Goal: Contribute content: Contribute content

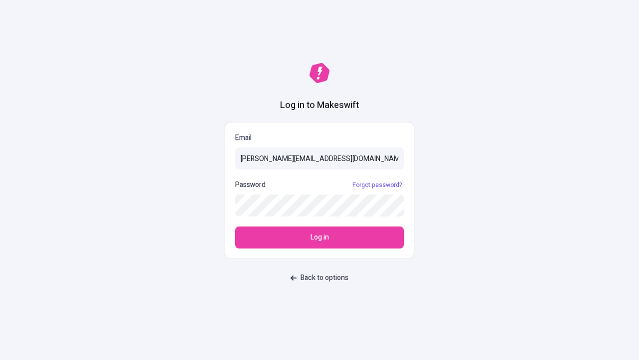
type input "[PERSON_NAME][EMAIL_ADDRESS][DOMAIN_NAME]"
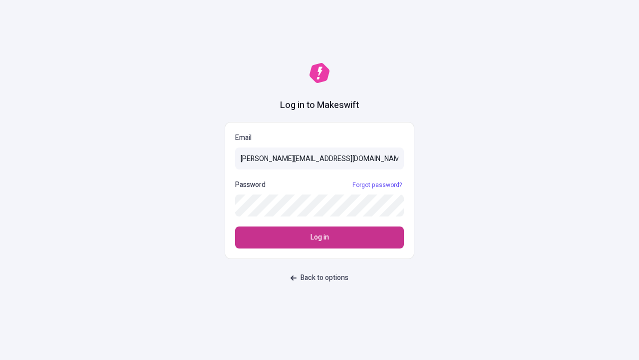
click at [320, 237] on span "Log in" at bounding box center [320, 237] width 18 height 11
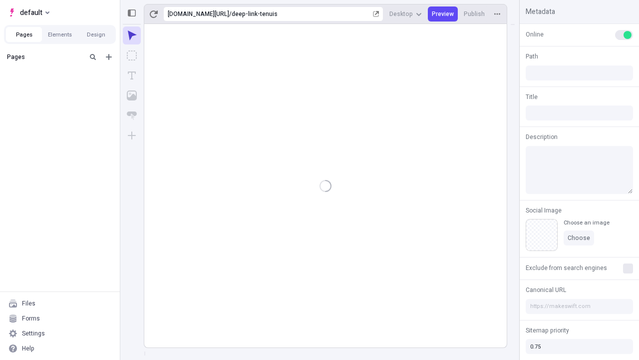
type input "/deep-link-tenuis"
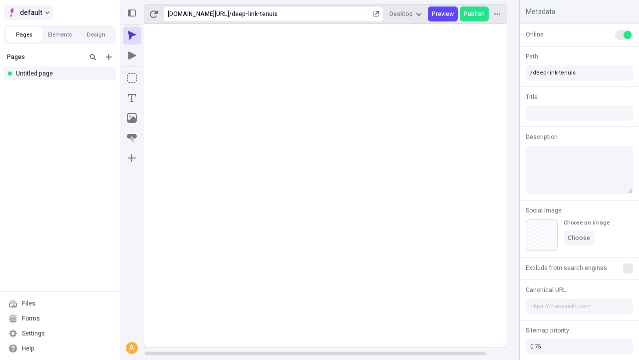
click at [28, 12] on span "default" at bounding box center [31, 12] width 22 height 12
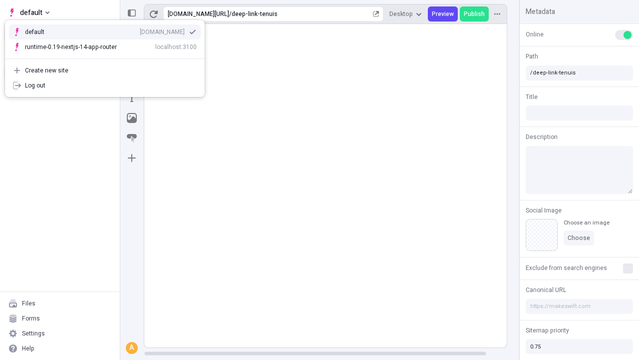
click at [140, 30] on div "qee9k4dy7d.staging.makeswift.site" at bounding box center [162, 32] width 45 height 8
click at [109, 57] on icon "Add new" at bounding box center [109, 57] width 6 height 6
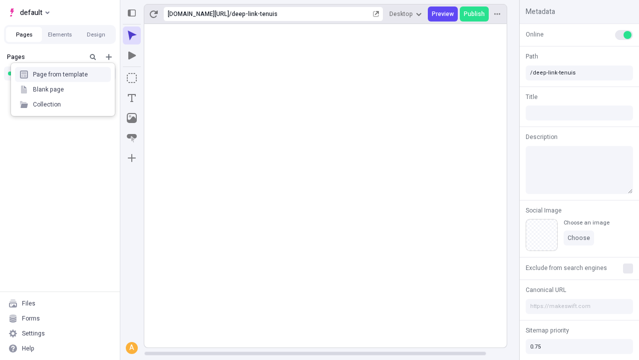
click at [63, 89] on div "Blank page" at bounding box center [63, 89] width 96 height 15
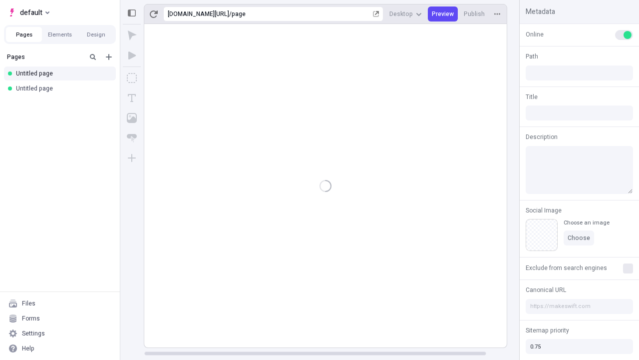
type input "/page"
click at [132, 78] on icon "Box" at bounding box center [132, 78] width 10 height 10
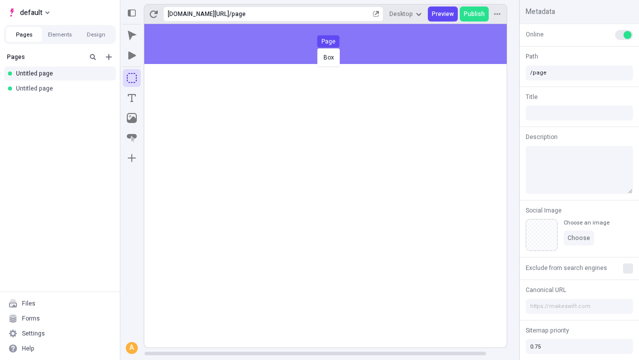
click at [336, 44] on div "Box Page" at bounding box center [319, 180] width 639 height 360
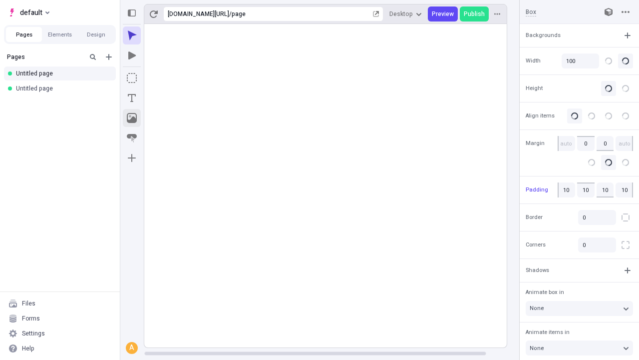
click at [132, 118] on icon "Image" at bounding box center [132, 118] width 10 height 10
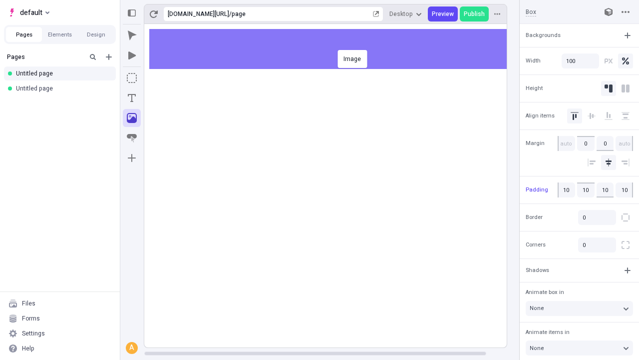
click at [336, 49] on div "Image" at bounding box center [319, 180] width 639 height 360
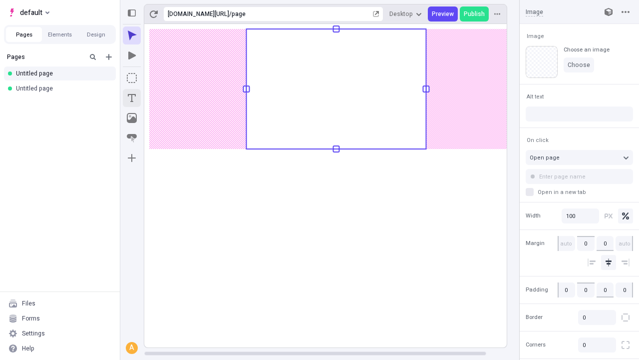
click at [132, 98] on icon "Text" at bounding box center [132, 98] width 8 height 8
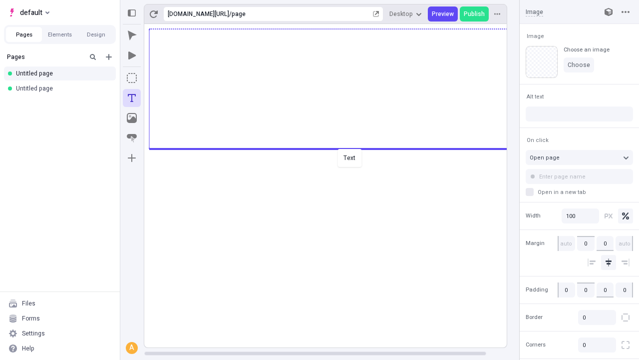
click at [336, 148] on div "Text" at bounding box center [319, 180] width 639 height 360
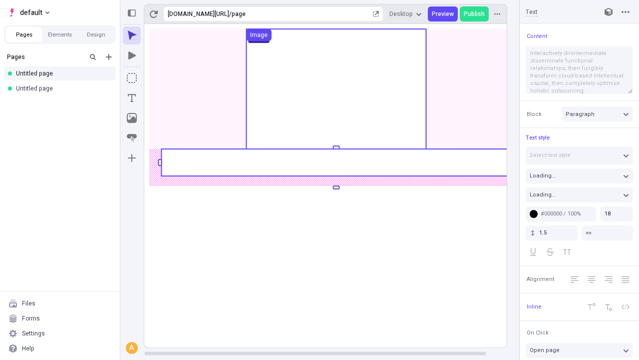
click at [336, 162] on rect at bounding box center [336, 162] width 350 height 27
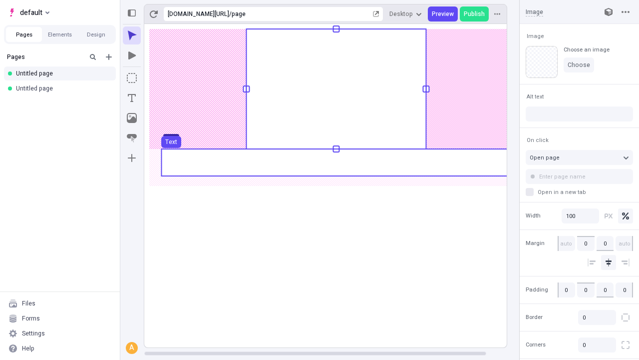
click at [336, 162] on use at bounding box center [336, 162] width 350 height 27
click at [336, 162] on rect at bounding box center [336, 185] width 384 height 323
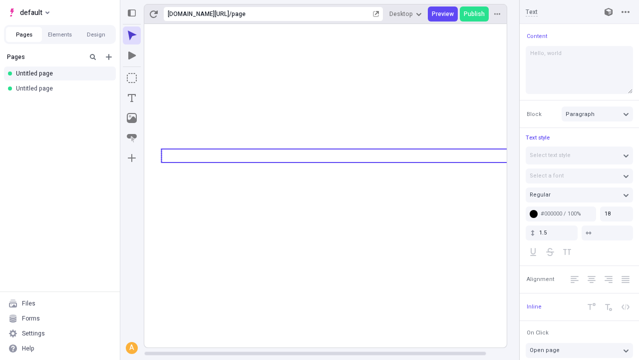
type textarea "Hello, world!"
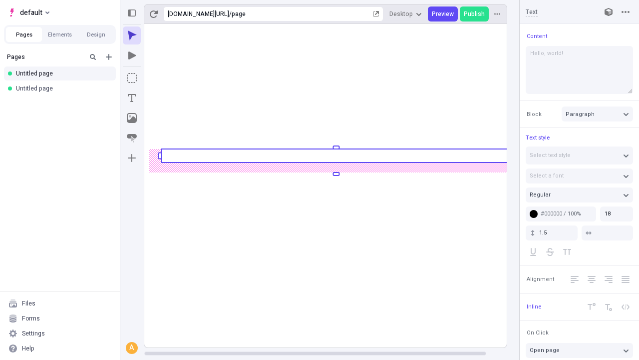
click at [132, 118] on icon "Image" at bounding box center [132, 118] width 10 height 10
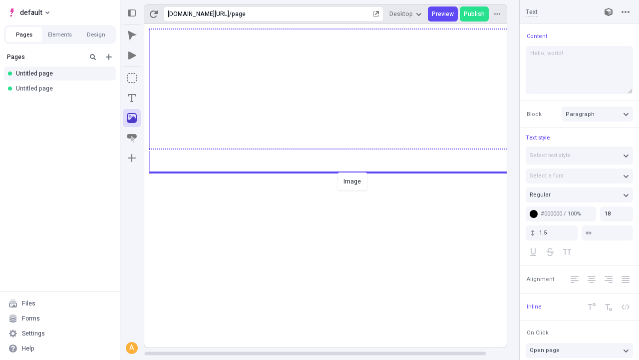
click at [336, 171] on div "Image" at bounding box center [319, 180] width 639 height 360
